Goal: Information Seeking & Learning: Learn about a topic

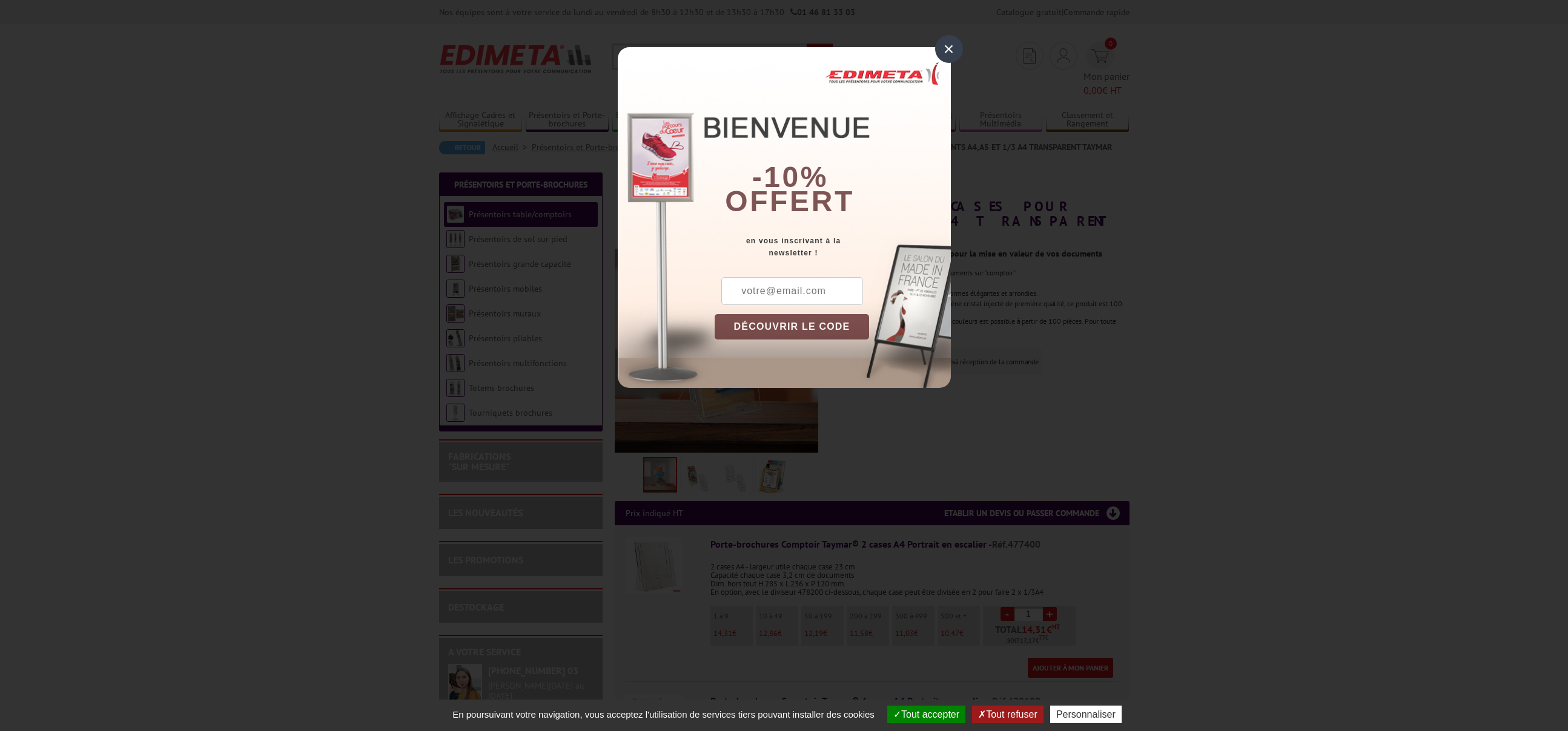
click at [952, 59] on div "×" at bounding box center [948, 48] width 28 height 28
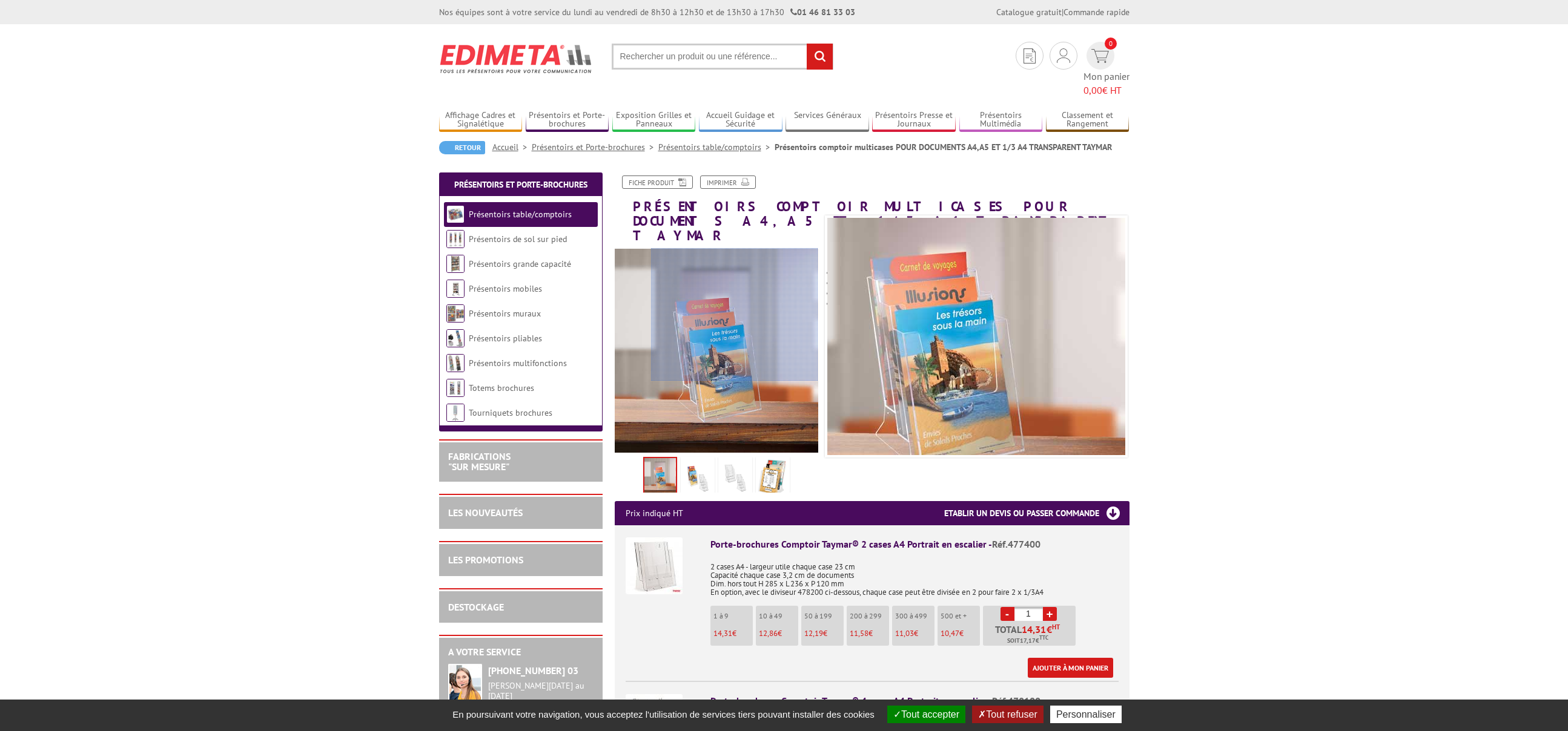
click at [735, 314] on div at bounding box center [735, 314] width 167 height 133
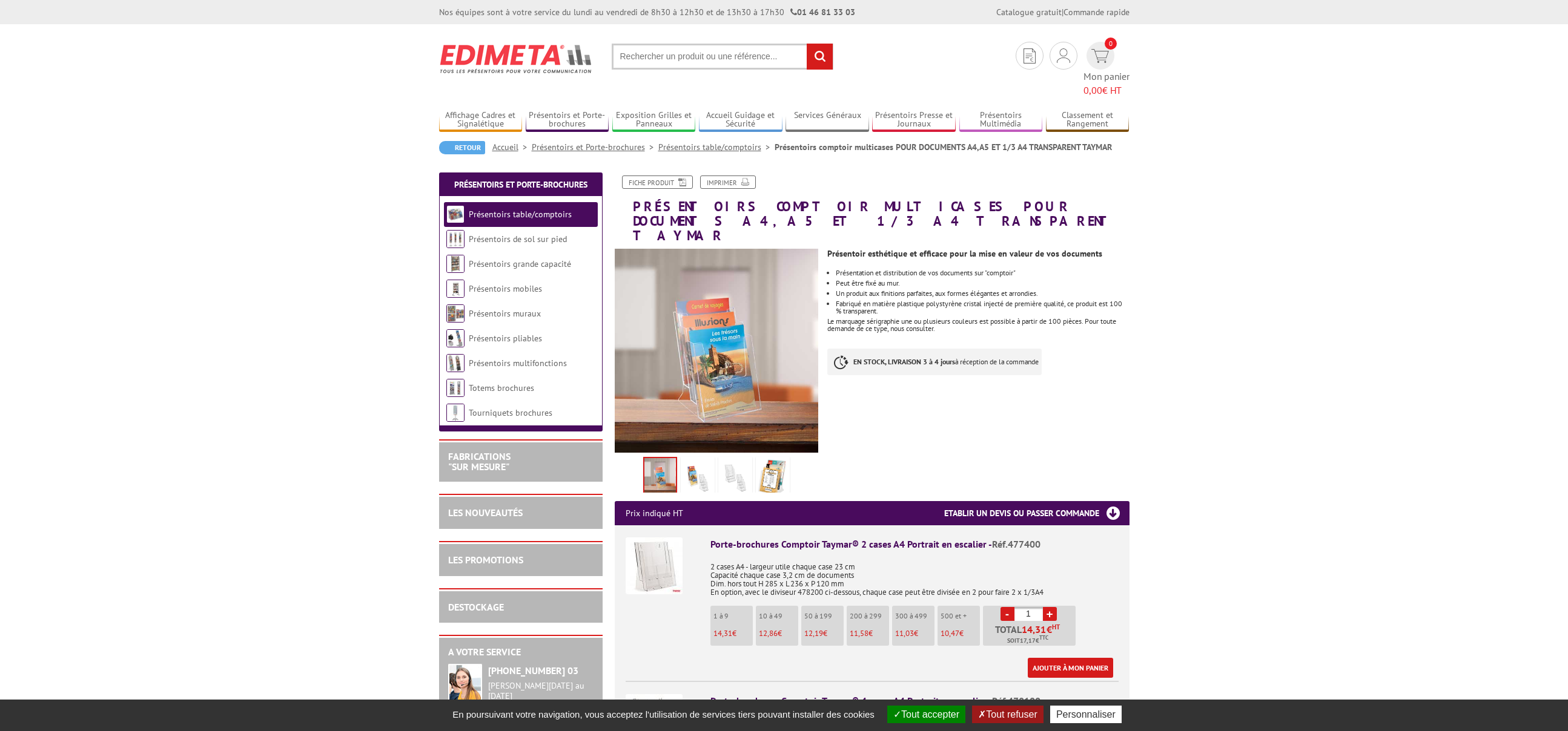
click at [692, 460] on img at bounding box center [697, 478] width 29 height 38
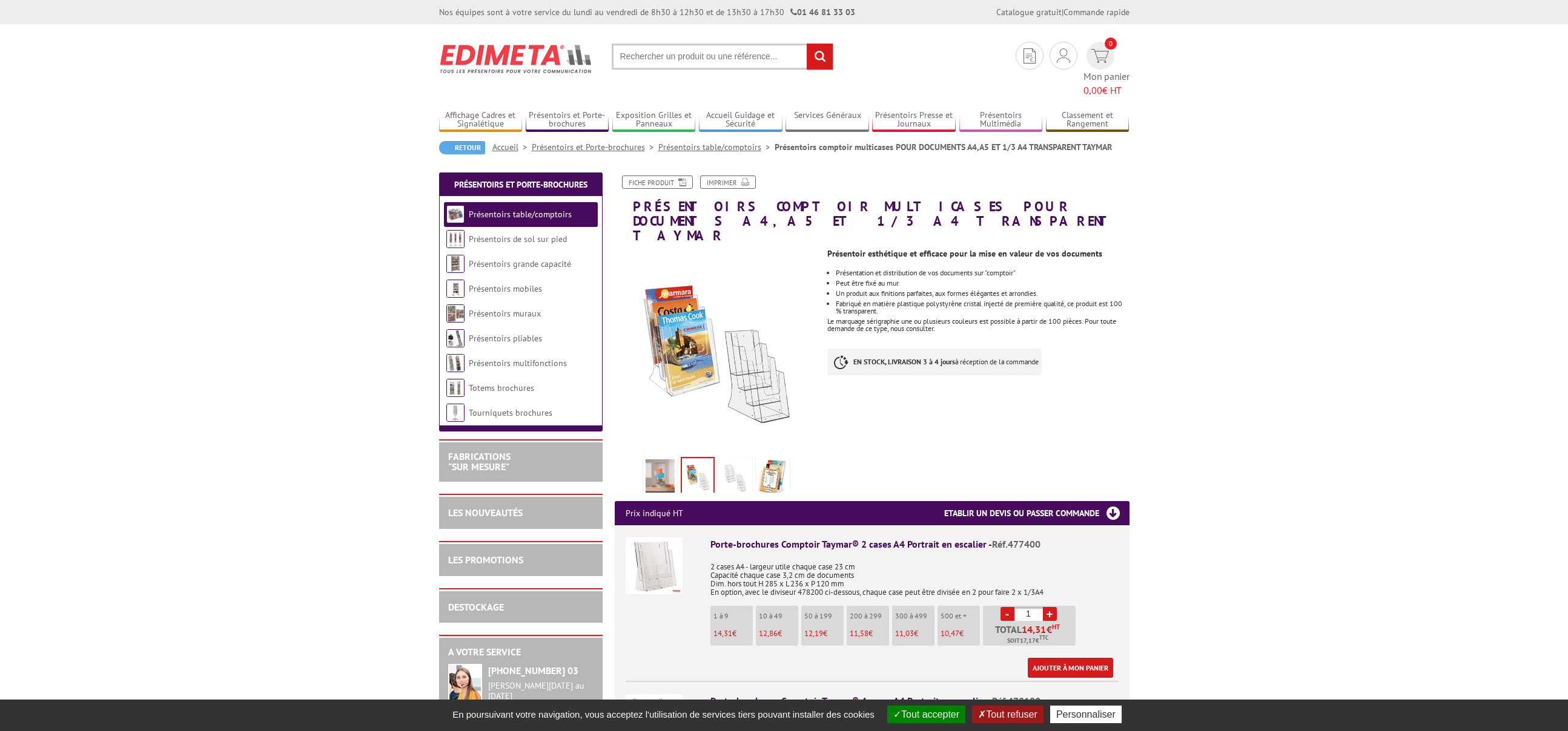
click at [721, 460] on img at bounding box center [735, 478] width 29 height 38
click at [759, 460] on img at bounding box center [772, 478] width 29 height 38
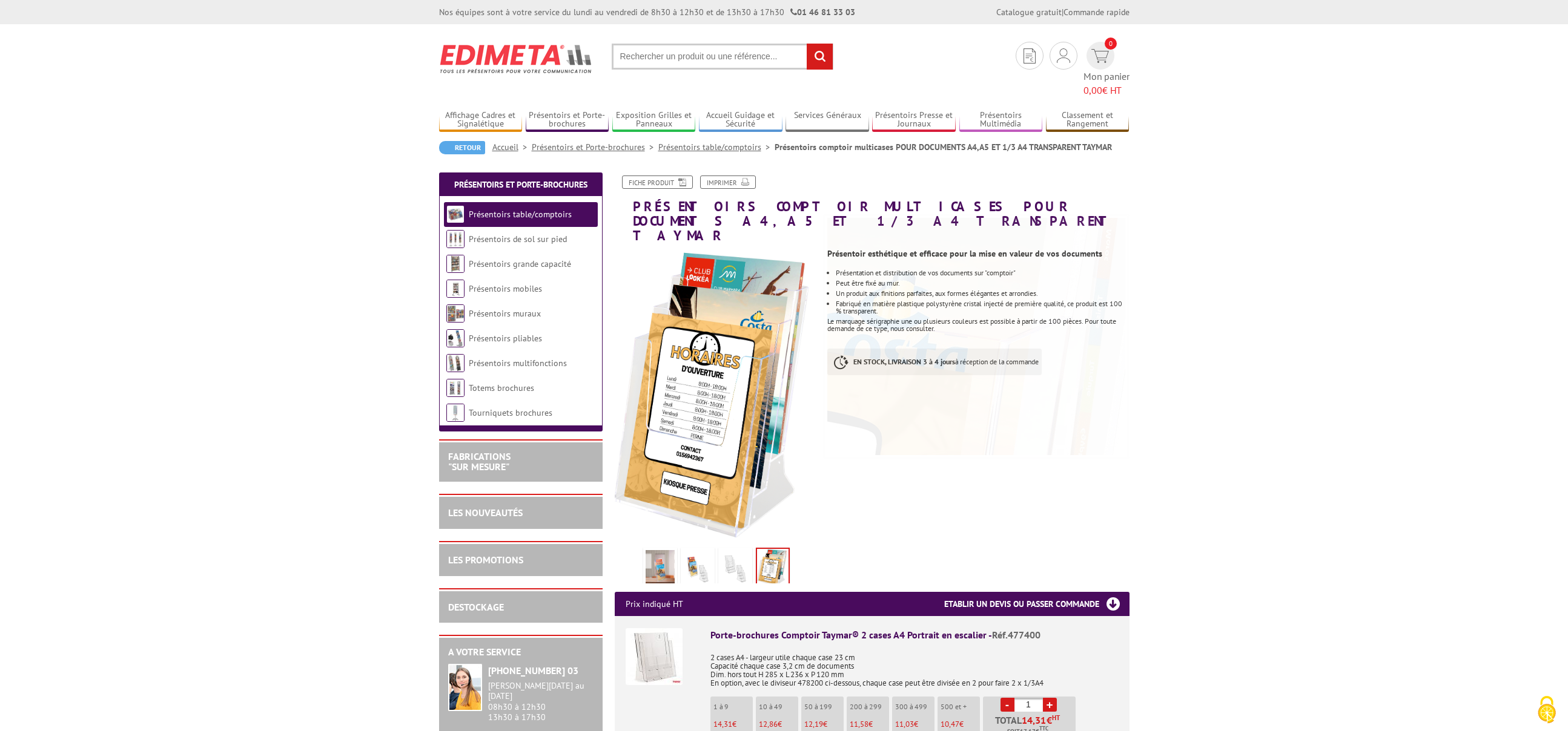
click at [665, 175] on link "Fiche produit" at bounding box center [657, 182] width 71 height 13
click at [529, 308] on link "Présentoirs muraux" at bounding box center [504, 314] width 72 height 11
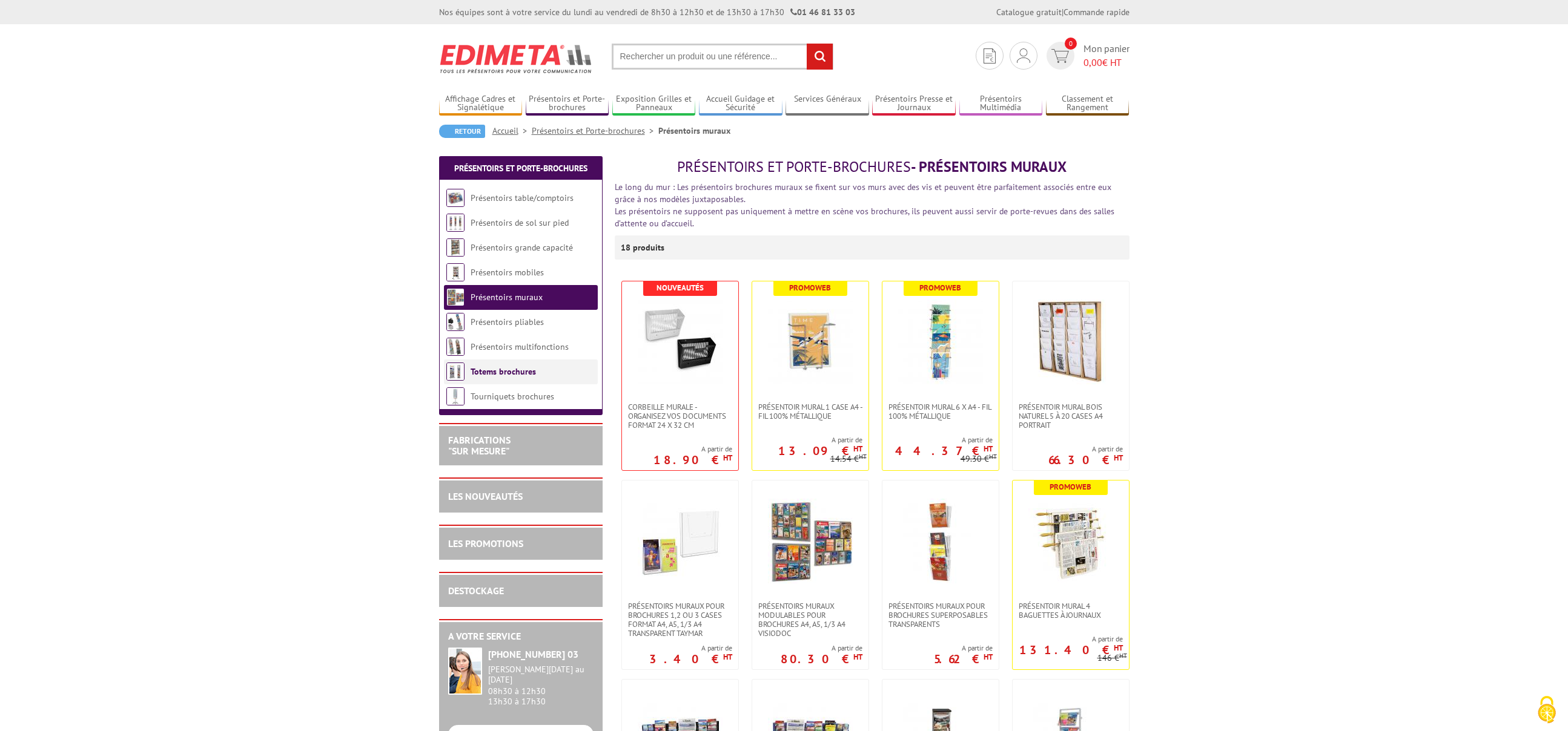
click at [516, 374] on link "Totems brochures" at bounding box center [503, 372] width 65 height 11
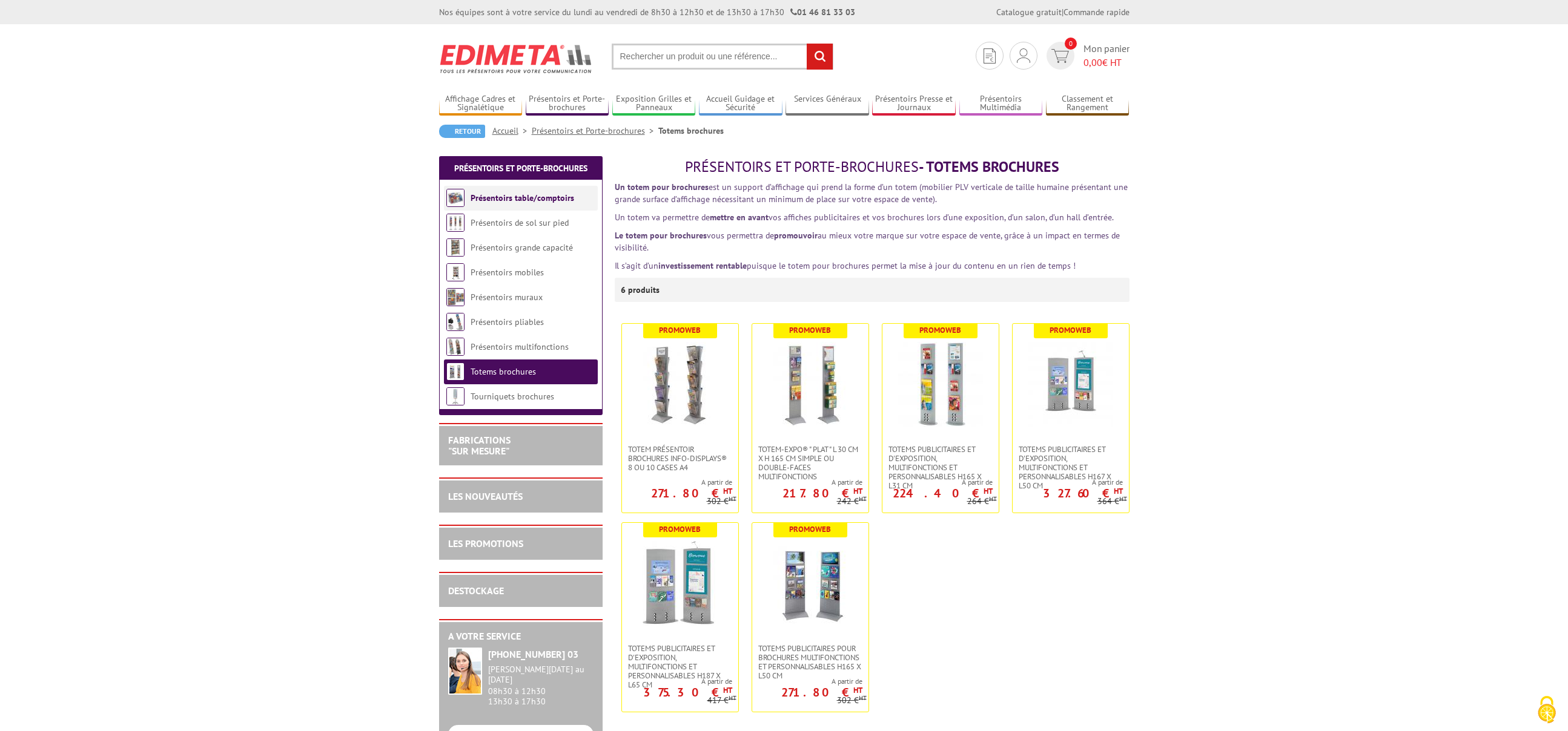
click at [556, 189] on li "Présentoirs table/comptoirs" at bounding box center [520, 198] width 154 height 25
click at [555, 193] on link "Présentoirs table/comptoirs" at bounding box center [522, 198] width 104 height 11
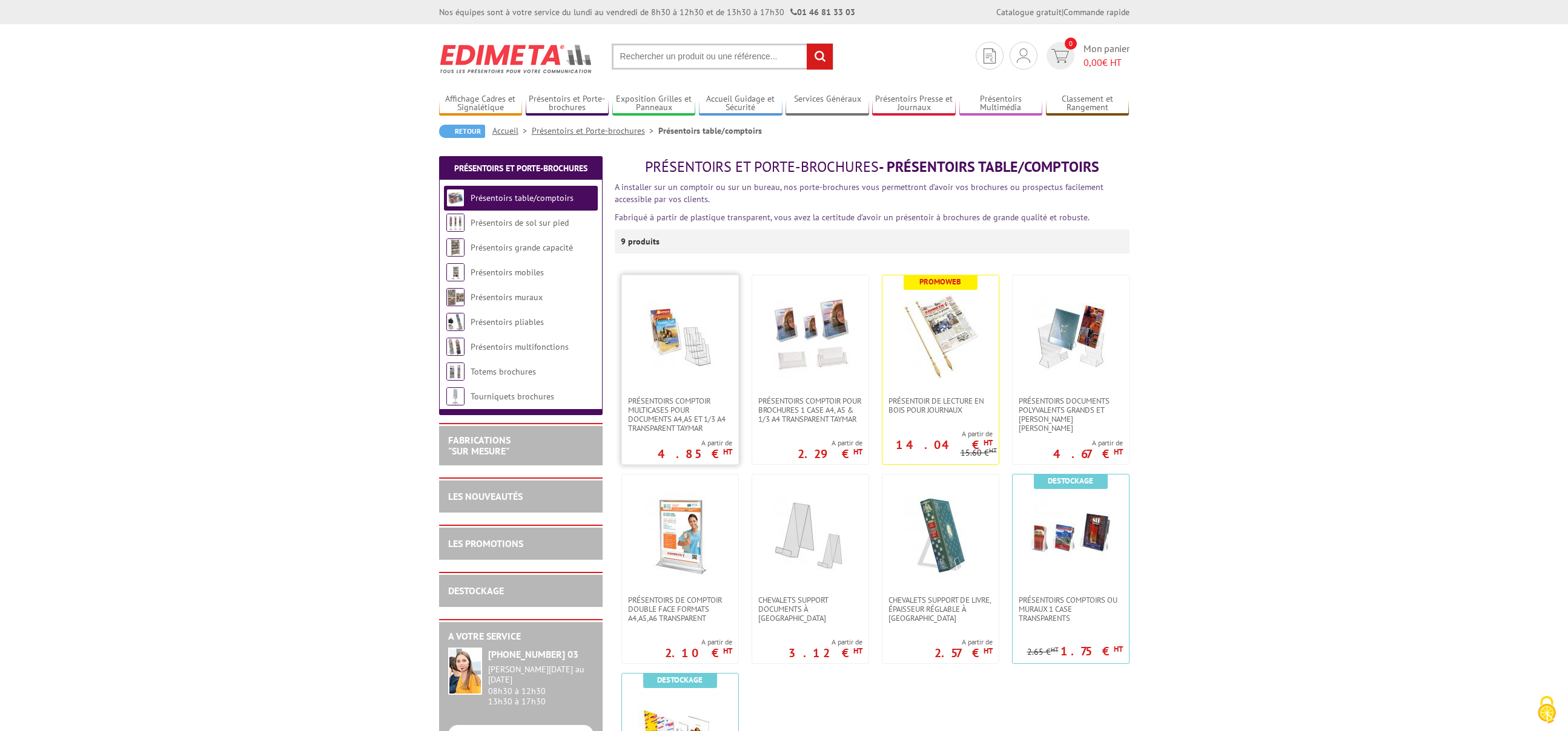
click at [683, 338] on img at bounding box center [680, 336] width 85 height 85
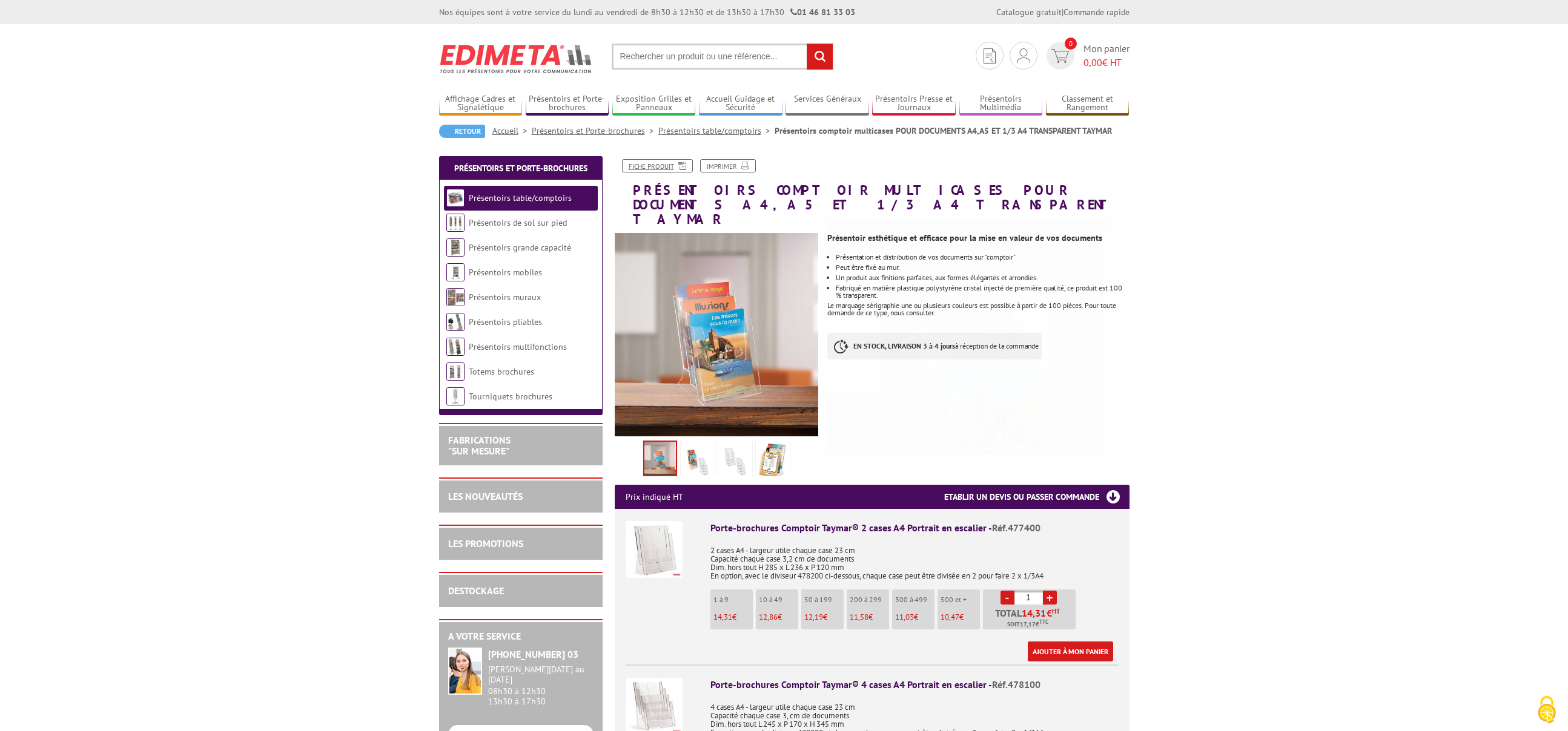
click at [668, 167] on link "Fiche produit" at bounding box center [657, 166] width 71 height 13
click at [1047, 591] on link "+" at bounding box center [1050, 597] width 14 height 14
click at [1008, 591] on link "-" at bounding box center [1007, 597] width 14 height 14
type input "1"
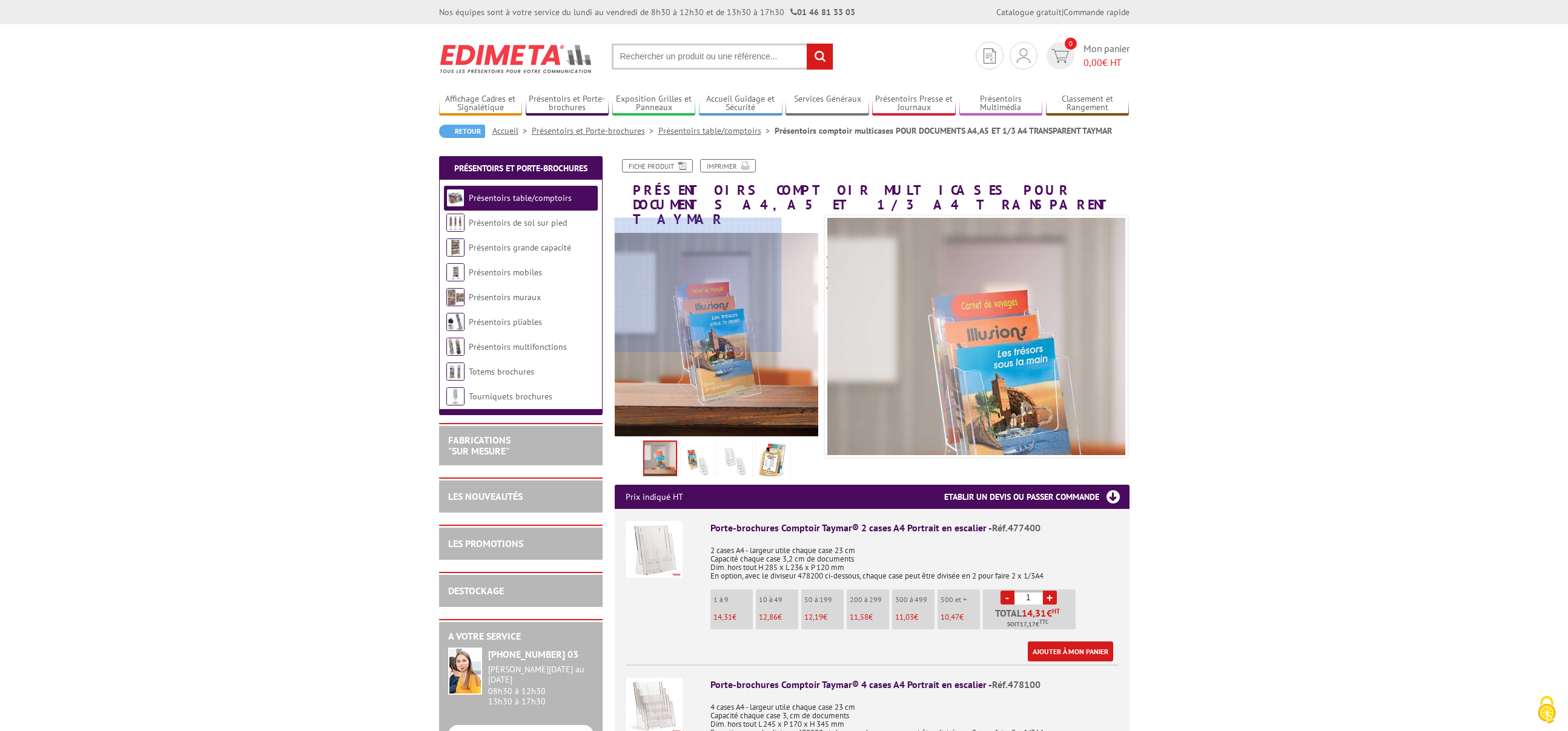
click at [687, 248] on div at bounding box center [717, 320] width 204 height 204
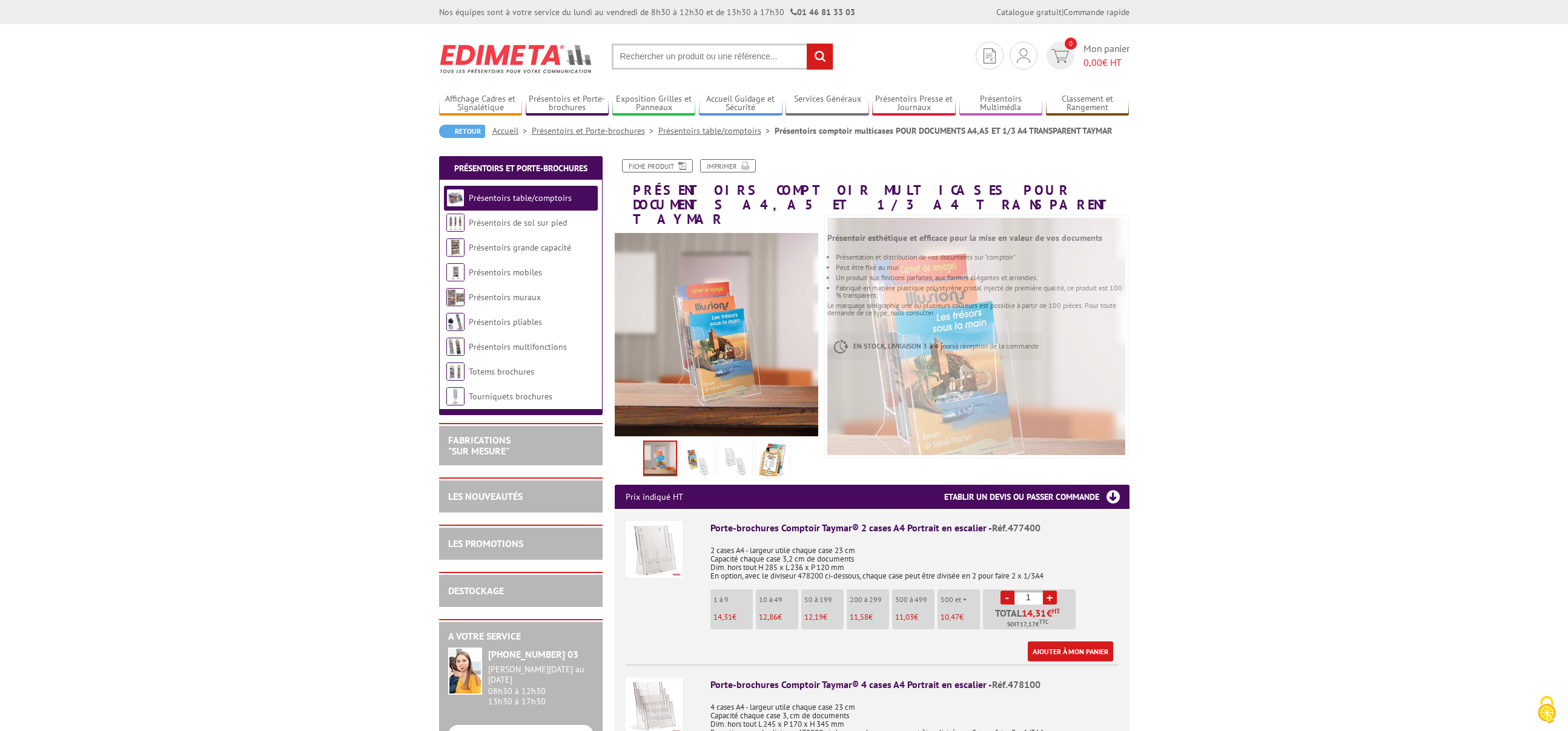
click at [737, 447] on img at bounding box center [735, 462] width 29 height 38
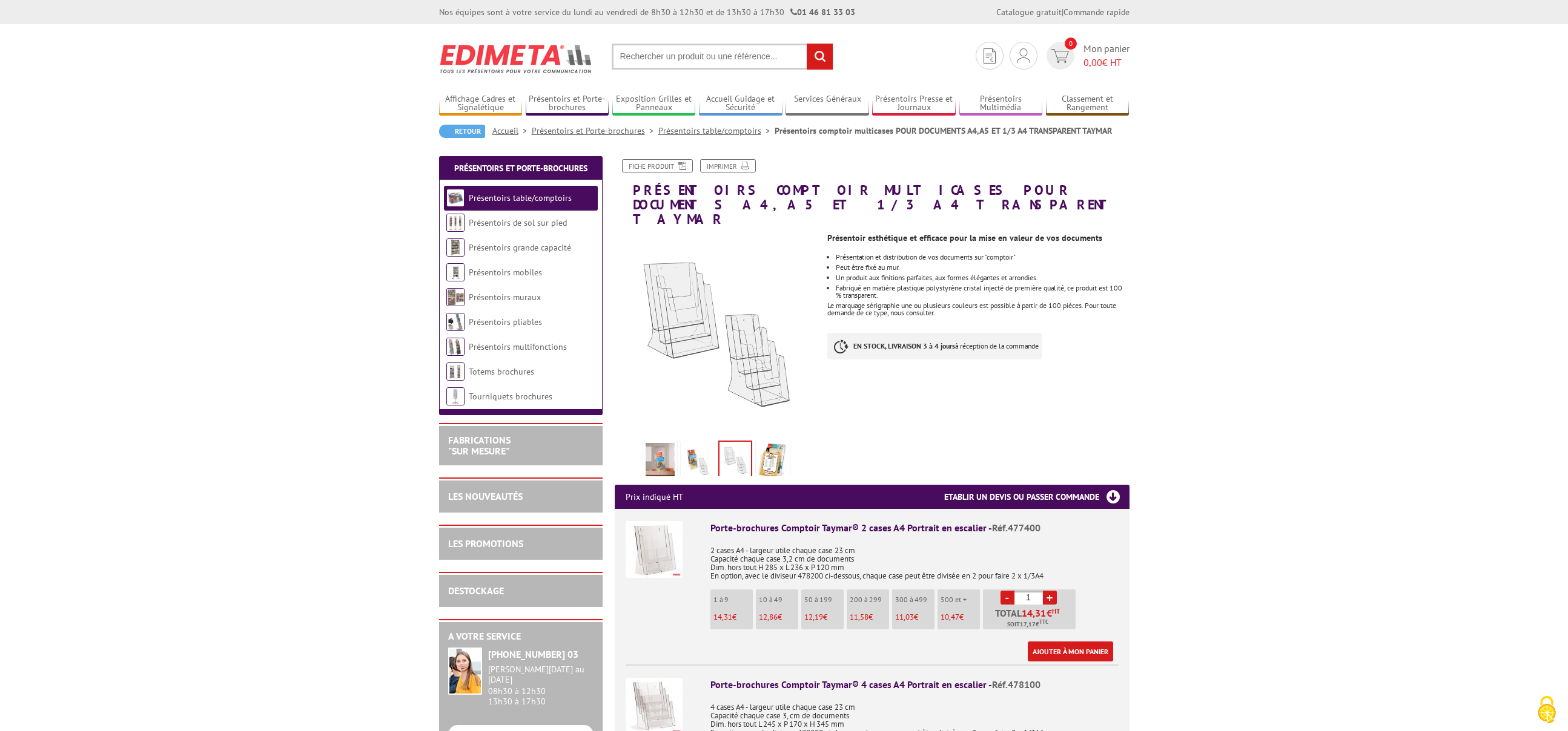
click at [695, 451] on img at bounding box center [697, 462] width 29 height 38
click at [659, 454] on img at bounding box center [659, 462] width 29 height 38
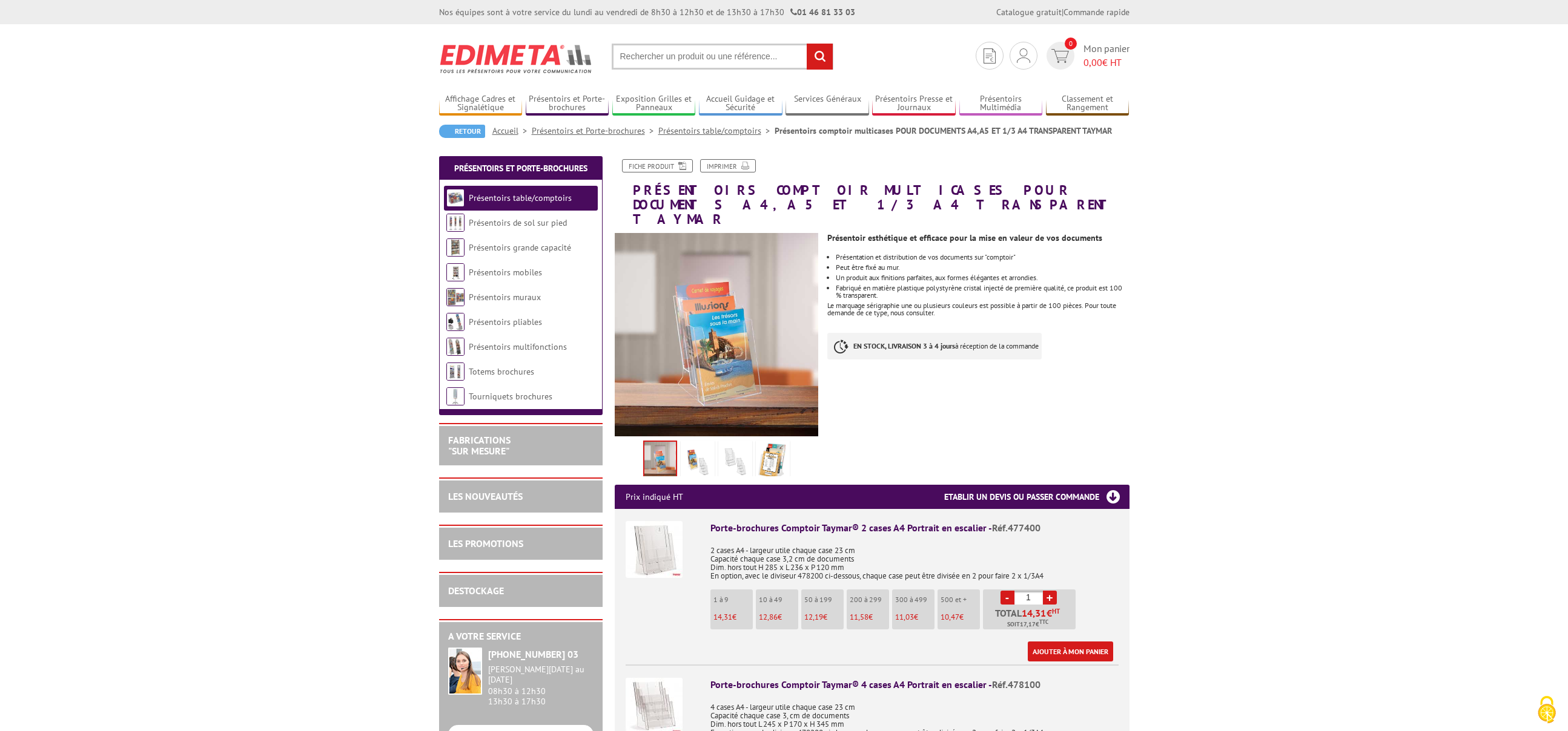
click at [779, 448] on img at bounding box center [772, 462] width 29 height 38
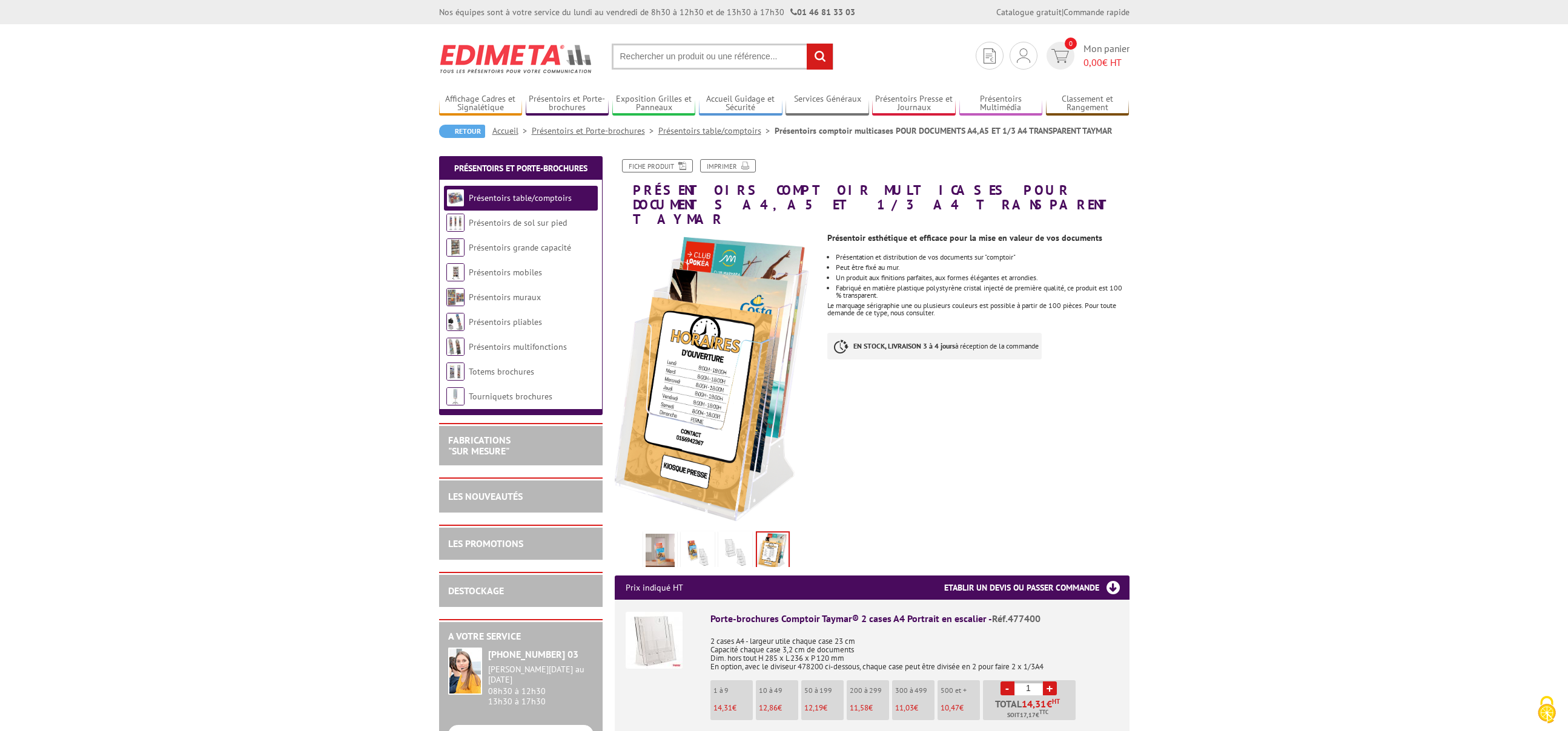
click at [674, 534] on img at bounding box center [659, 553] width 29 height 38
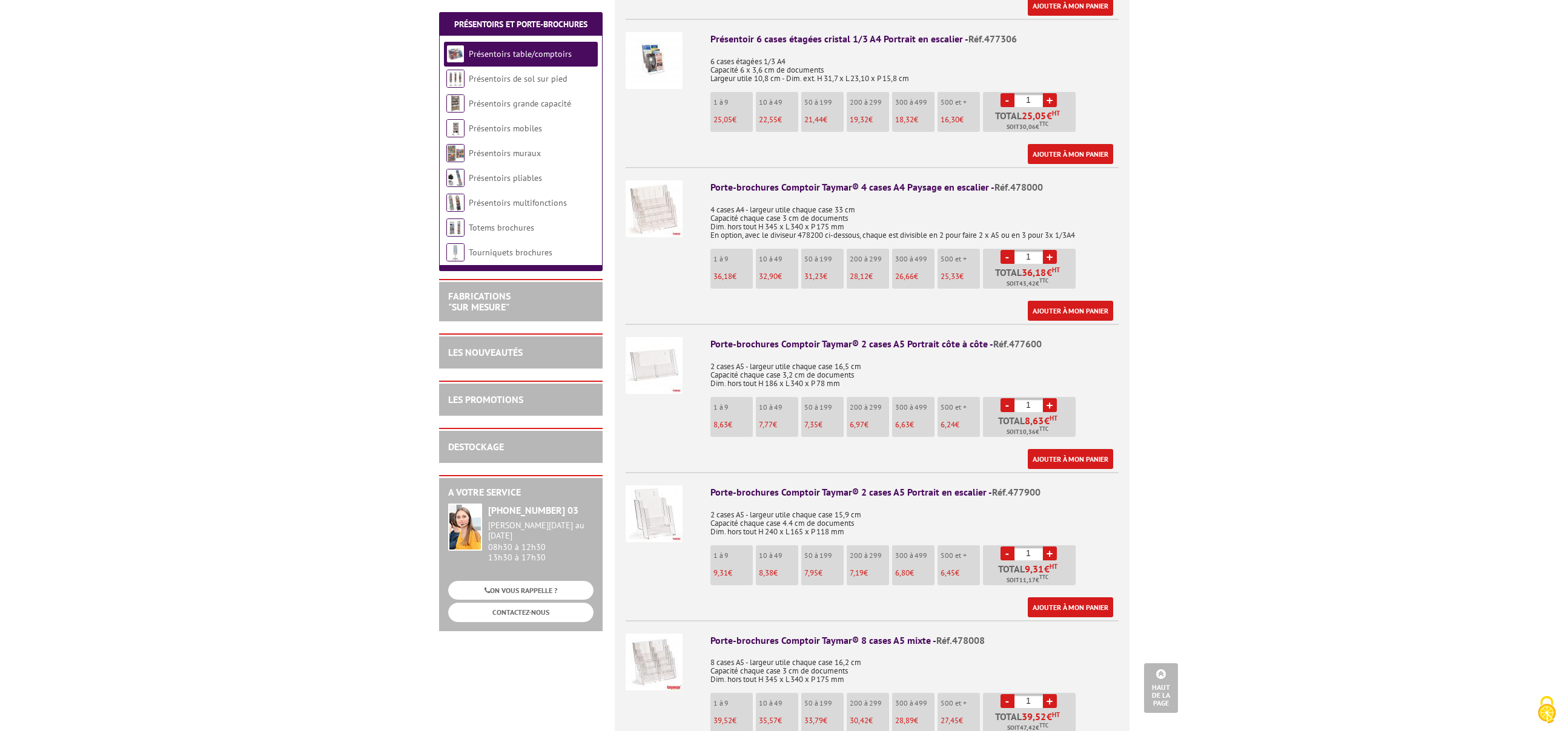
scroll to position [1525, 0]
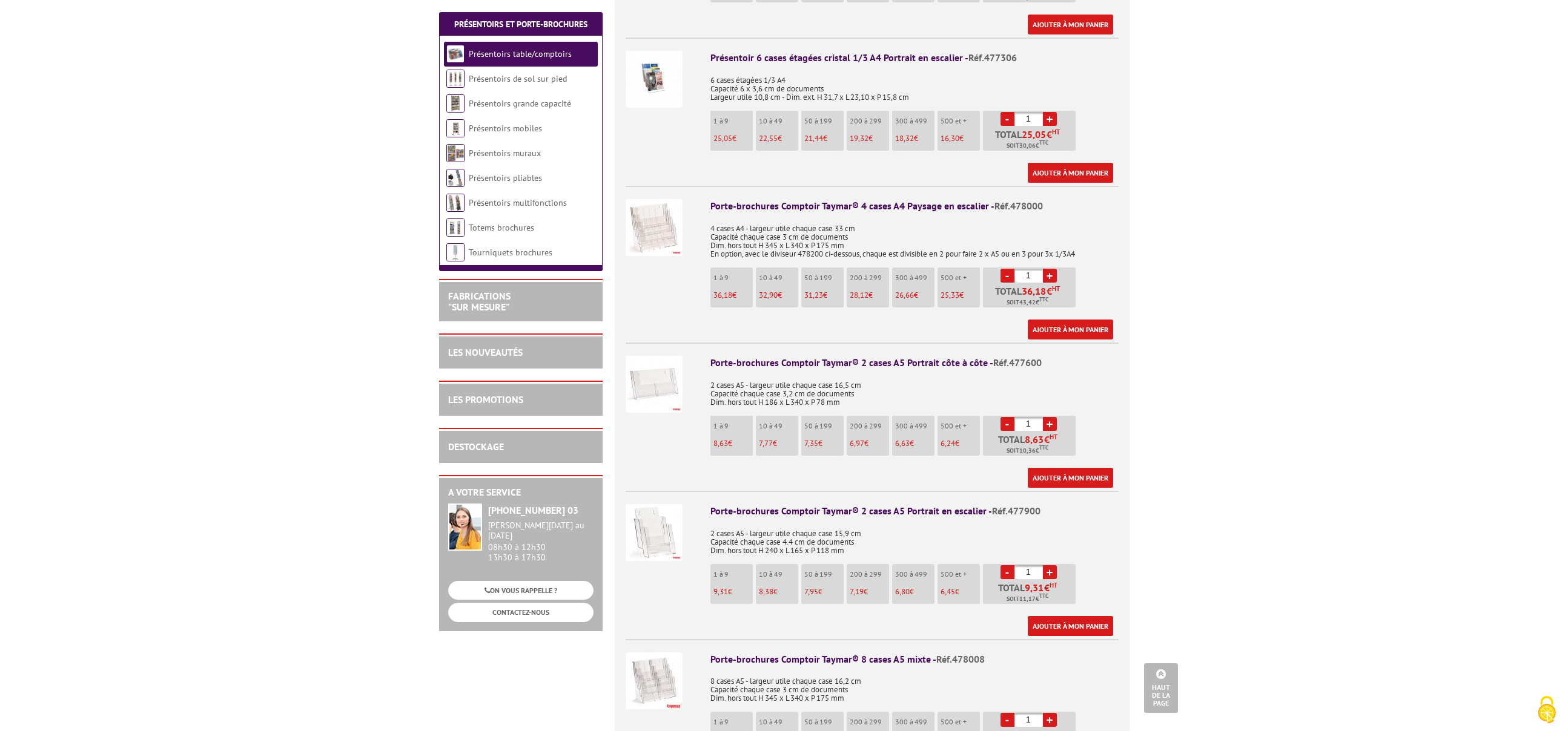
click at [908, 199] on div "Porte-brochures Comptoir Taymar® 4 cases A4 Paysage en escalier - Réf.478000" at bounding box center [914, 206] width 408 height 14
click at [667, 218] on img at bounding box center [654, 227] width 57 height 57
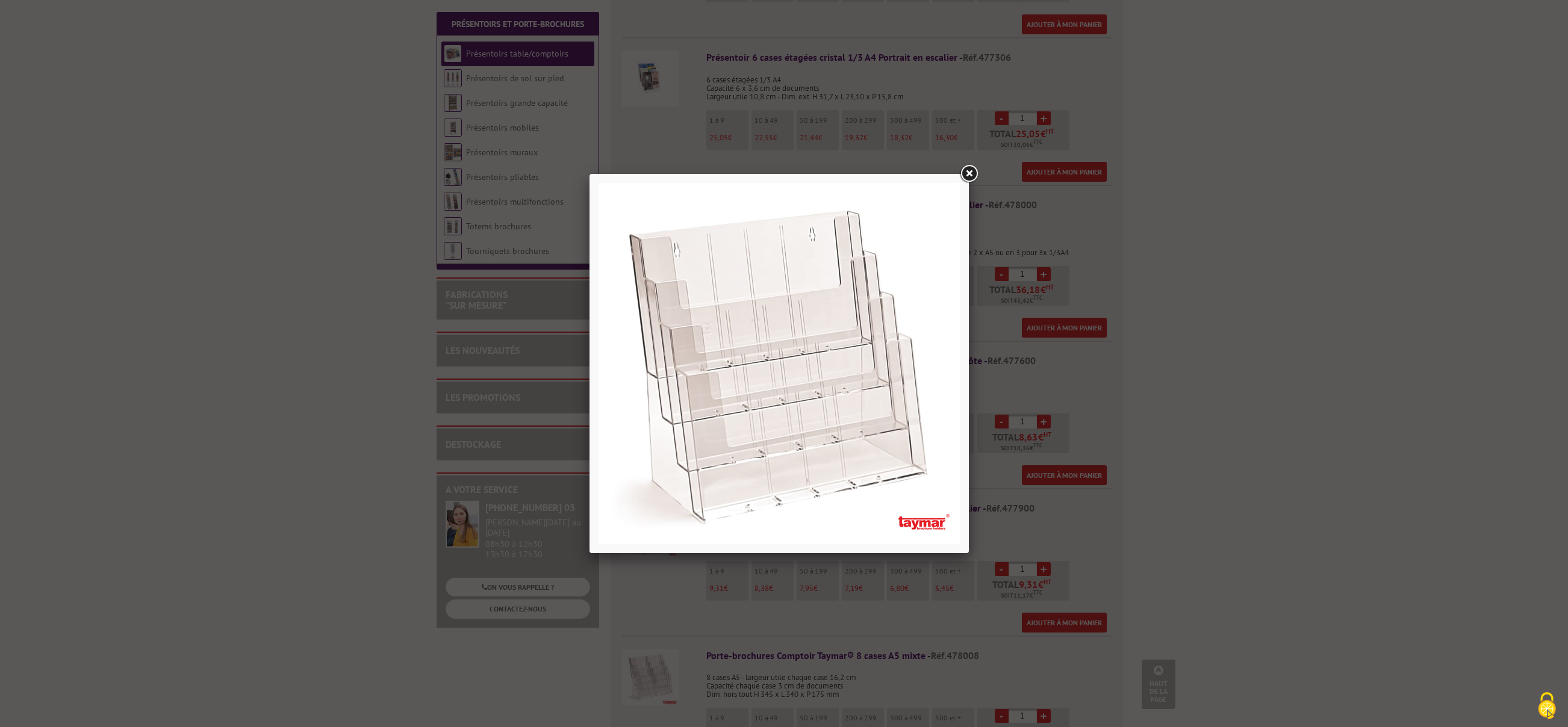
click at [677, 141] on div at bounding box center [784, 364] width 1568 height 727
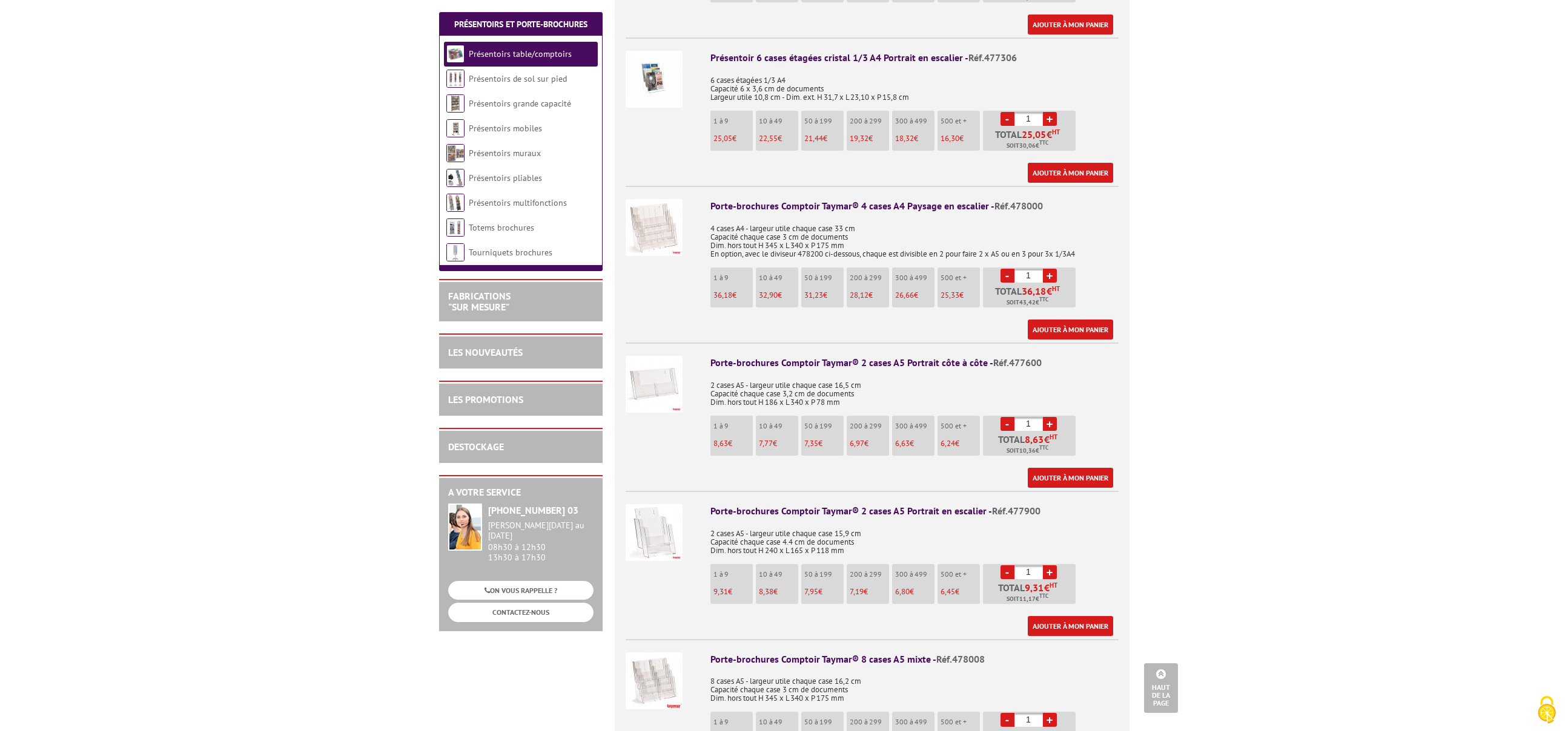
click at [1032, 200] on span "Réf.478000" at bounding box center [1018, 206] width 48 height 12
copy span "478000"
